Goal: Information Seeking & Learning: Learn about a topic

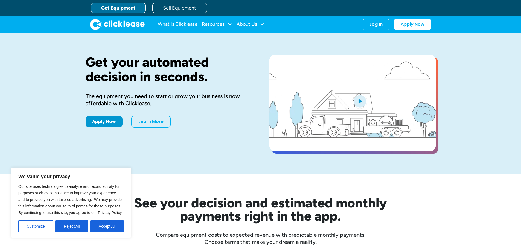
click at [165, 191] on div "See your decision and estimated monthly payments right in the app. Compare equi…" at bounding box center [261, 209] width 350 height 71
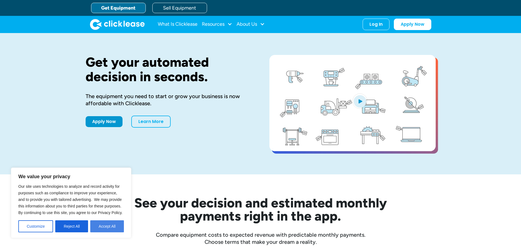
click at [96, 223] on button "Accept All" at bounding box center [107, 226] width 34 height 12
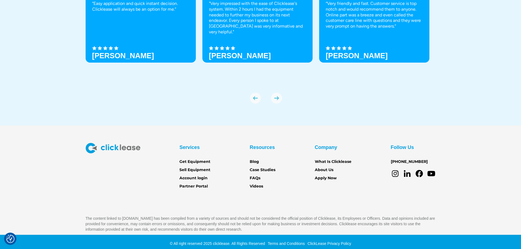
scroll to position [1928, 0]
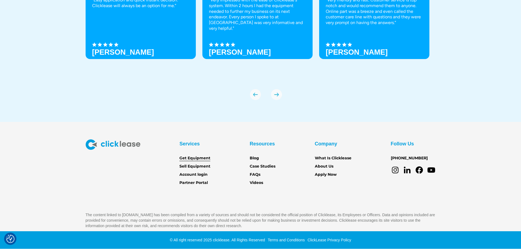
click at [188, 157] on link "Get Equipment" at bounding box center [194, 158] width 31 height 6
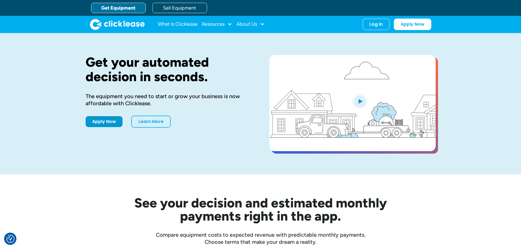
click at [358, 102] on img "open lightbox" at bounding box center [359, 100] width 15 height 15
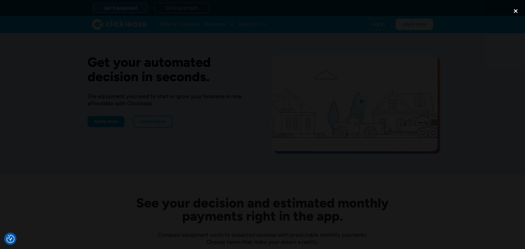
click at [516, 9] on div "close lightbox" at bounding box center [515, 11] width 19 height 12
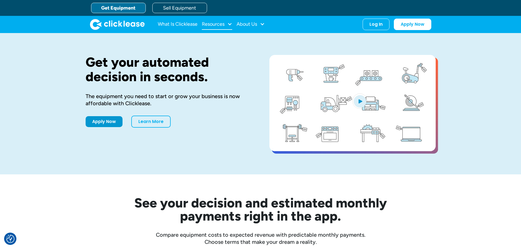
click at [221, 24] on div "Resources" at bounding box center [213, 24] width 23 height 0
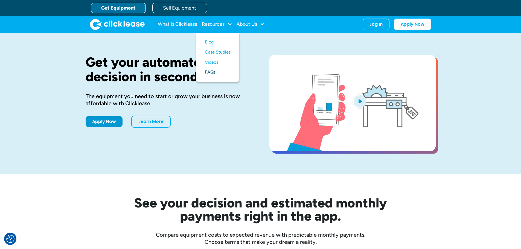
click at [218, 69] on link "FAQs" at bounding box center [218, 72] width 26 height 10
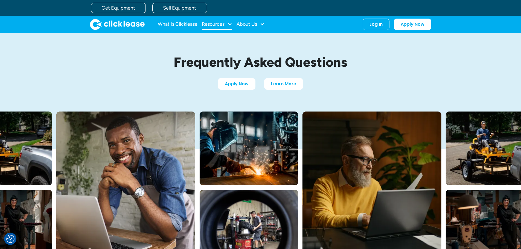
click at [222, 24] on div "Resources" at bounding box center [213, 24] width 23 height 0
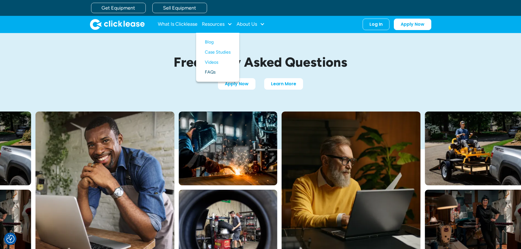
click at [217, 74] on link "FAQs" at bounding box center [218, 72] width 26 height 10
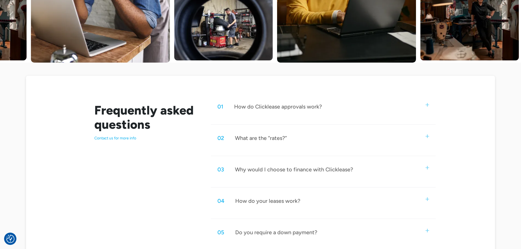
scroll to position [219, 0]
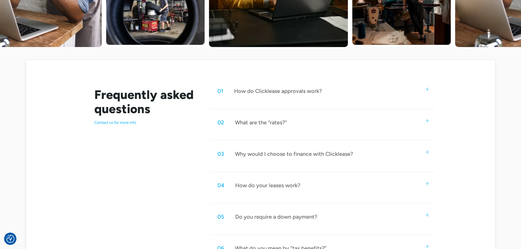
click at [244, 122] on div "What are the “rates?”" at bounding box center [261, 122] width 52 height 7
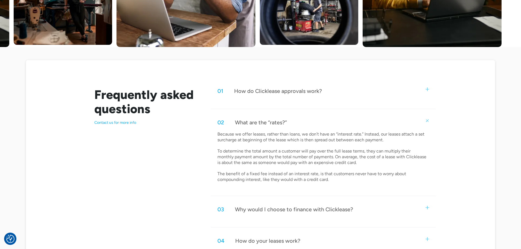
click at [246, 120] on div "What are the “rates?”" at bounding box center [261, 122] width 52 height 7
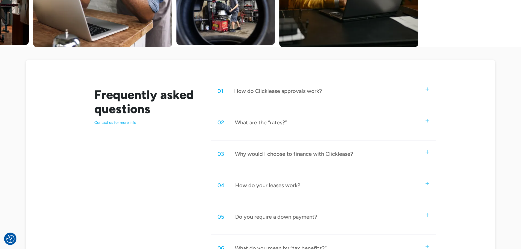
click at [247, 120] on div "What are the “rates?”" at bounding box center [261, 122] width 52 height 7
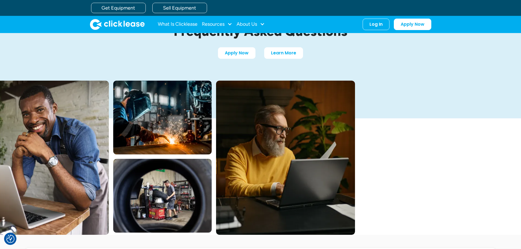
scroll to position [0, 0]
